Goal: Find specific page/section

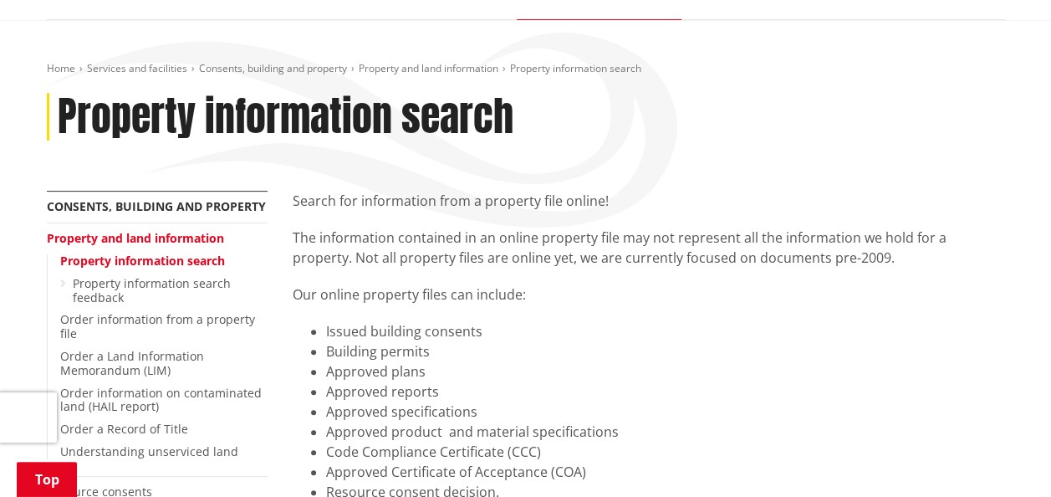
scroll to position [142, 0]
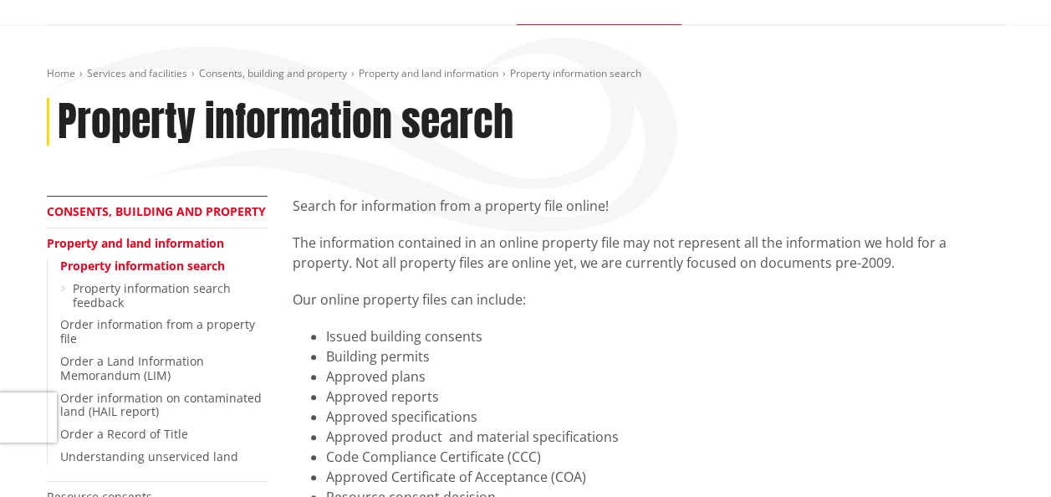
click at [146, 212] on link "Consents, building and property" at bounding box center [156, 211] width 219 height 16
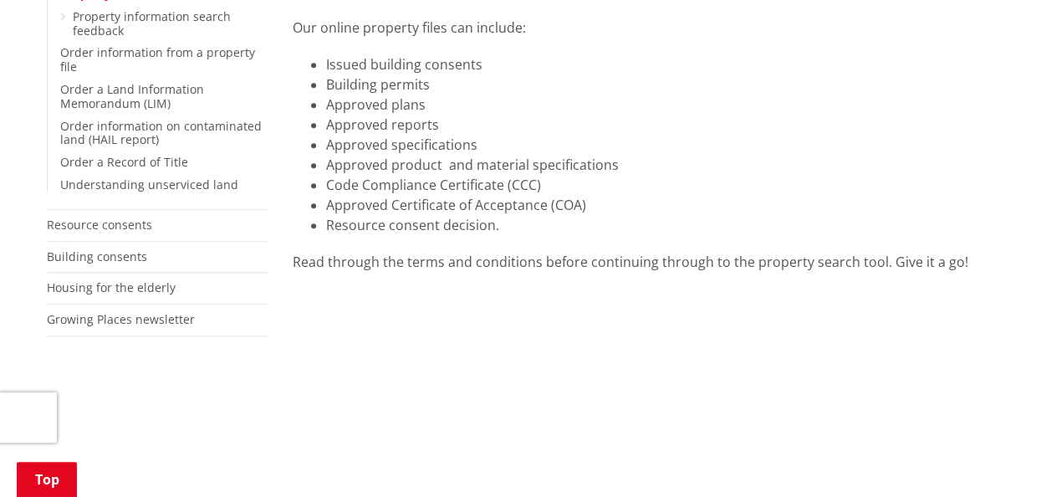
scroll to position [416, 0]
click at [107, 255] on link "Building consents" at bounding box center [97, 254] width 100 height 16
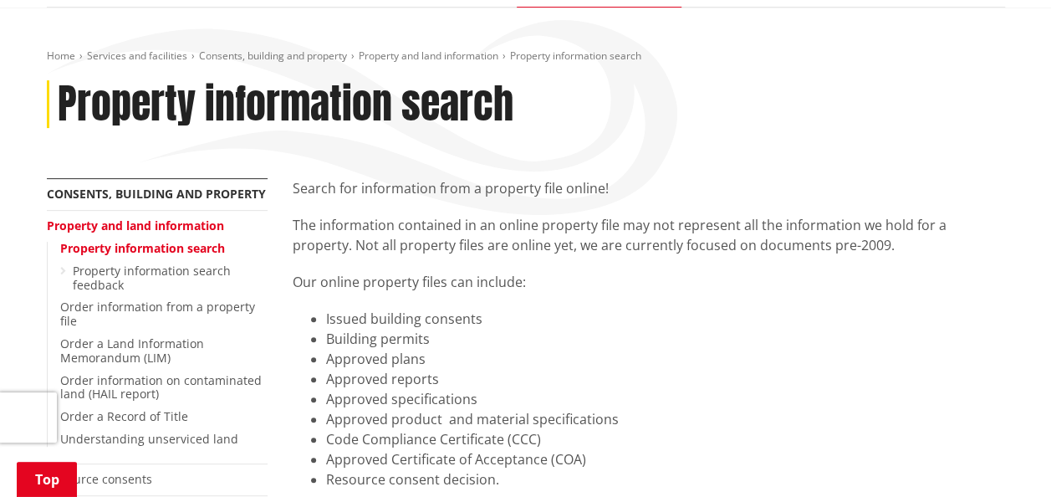
scroll to position [157, 0]
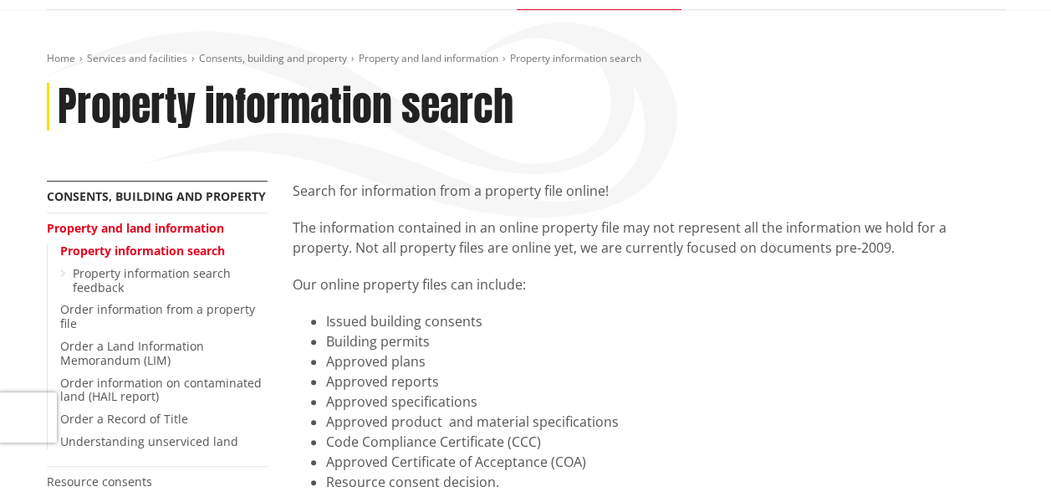
click at [584, 191] on p "Search for information from a property file online!" at bounding box center [649, 191] width 712 height 20
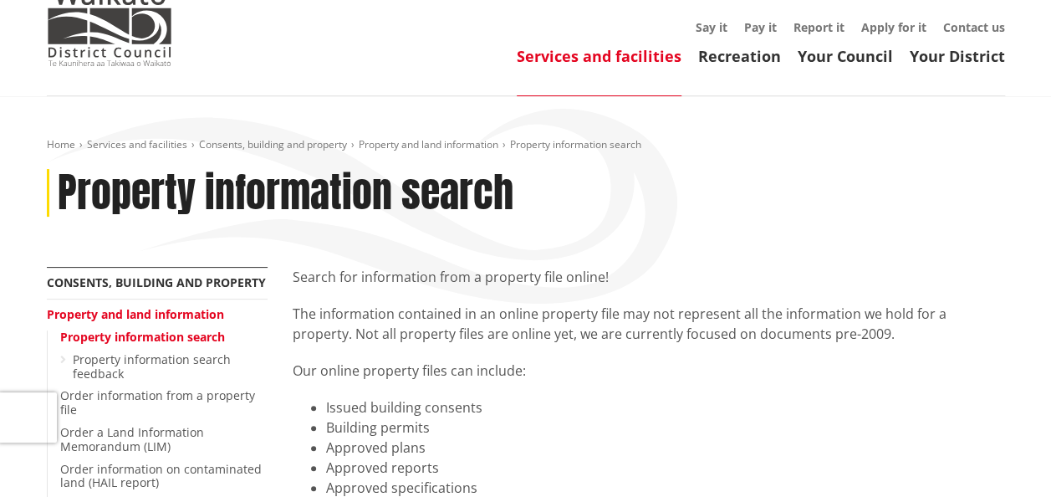
scroll to position [0, 0]
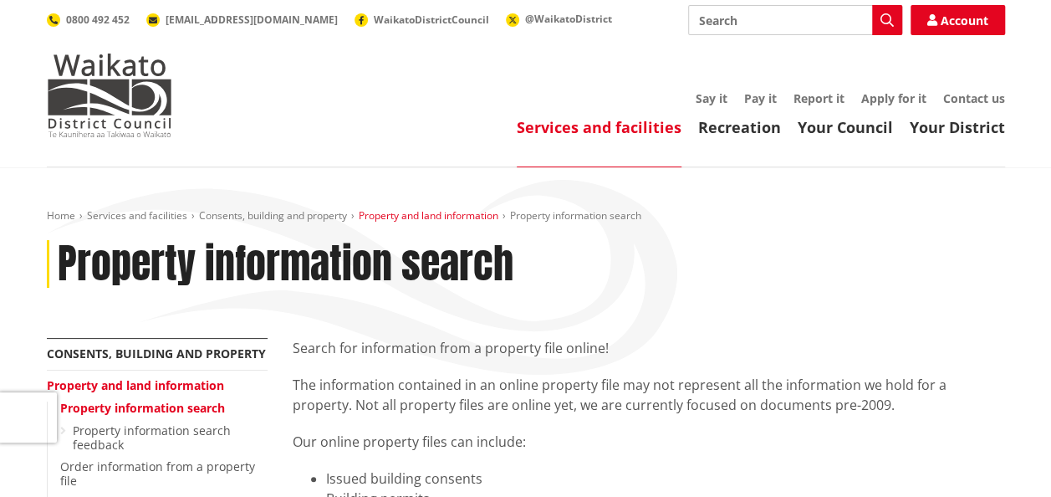
click at [443, 219] on link "Property and land information" at bounding box center [429, 215] width 140 height 14
